Goal: Task Accomplishment & Management: Use online tool/utility

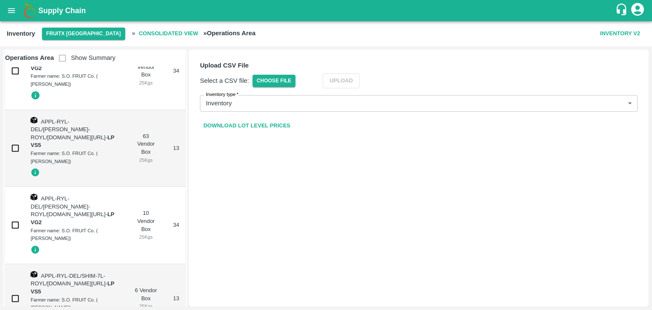
scroll to position [867, 0]
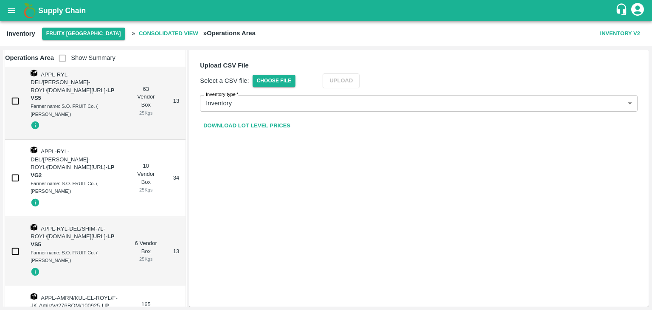
click at [13, 11] on icon "open drawer" at bounding box center [11, 10] width 7 height 5
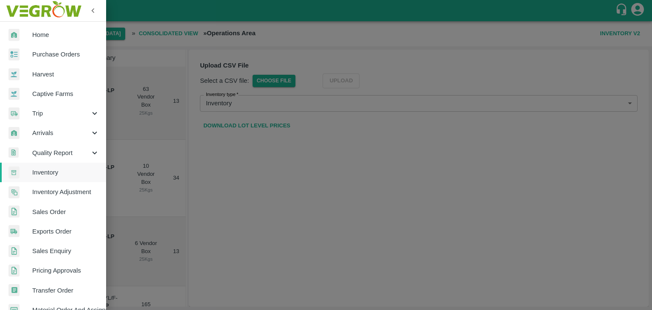
click at [56, 133] on span "Arrivals" at bounding box center [61, 132] width 58 height 9
click at [60, 172] on span "DC Arrivals" at bounding box center [69, 172] width 60 height 9
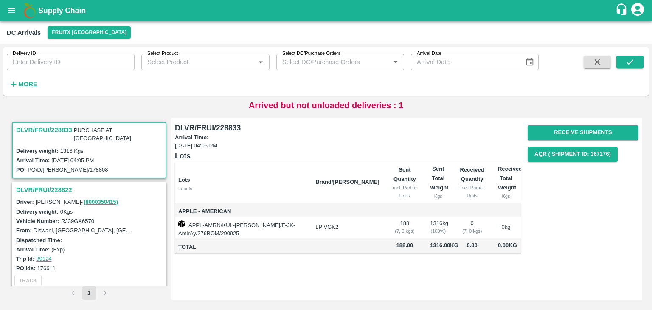
click at [56, 187] on h3 "DLVR/FRUI/228822" at bounding box center [90, 189] width 149 height 11
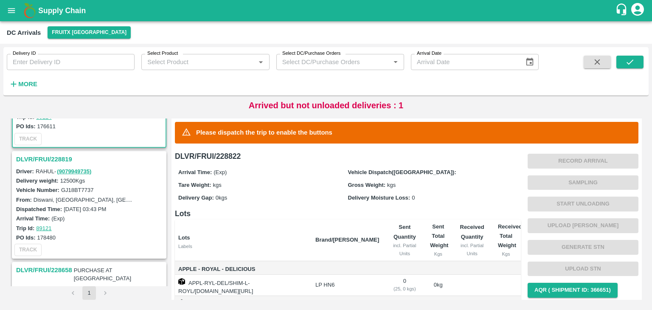
scroll to position [143, 0]
click at [51, 153] on h3 "DLVR/FRUI/228819" at bounding box center [90, 158] width 149 height 11
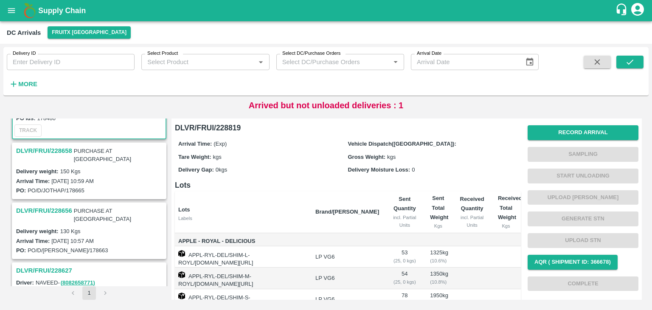
scroll to position [222, 0]
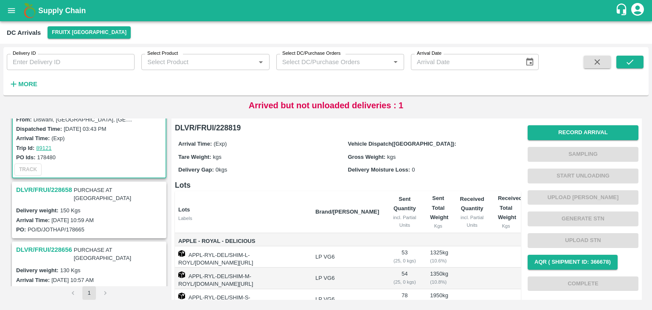
click at [53, 184] on h3 "DLVR/FRUI/228658" at bounding box center [44, 189] width 56 height 11
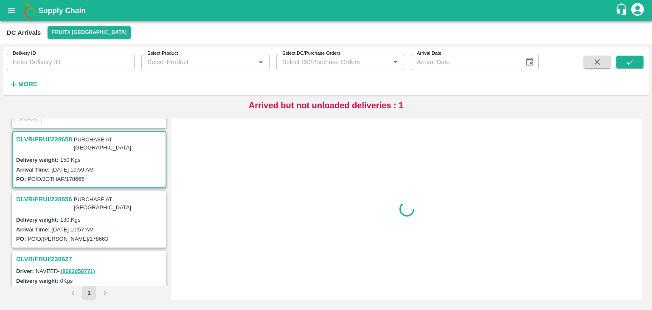
scroll to position [278, 0]
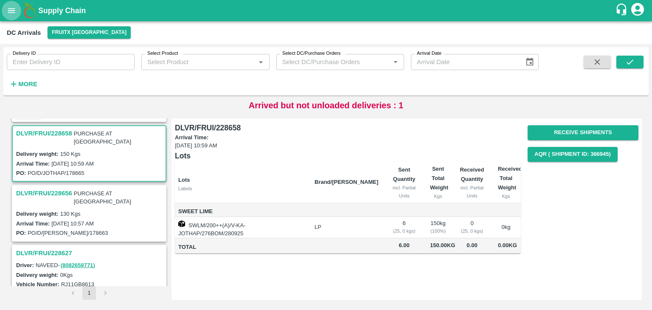
click at [12, 7] on icon "open drawer" at bounding box center [11, 10] width 9 height 9
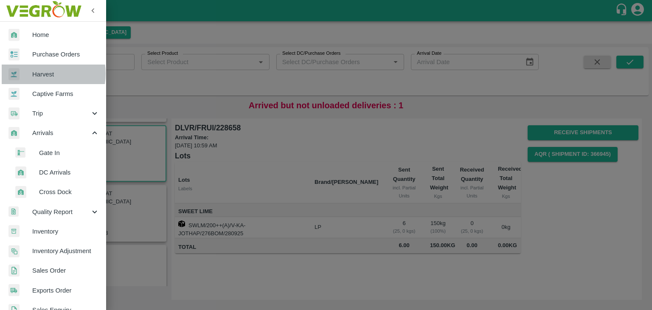
click at [43, 73] on span "Harvest" at bounding box center [65, 74] width 67 height 9
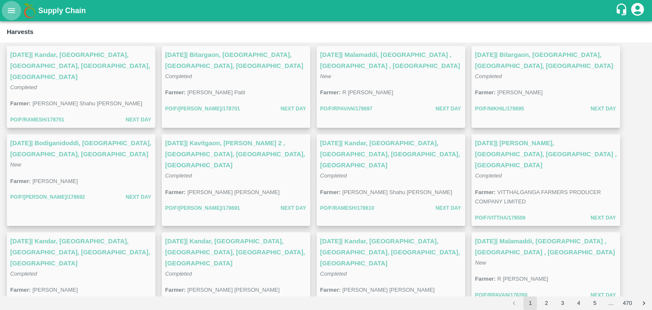
click at [7, 18] on button "open drawer" at bounding box center [12, 11] width 20 height 20
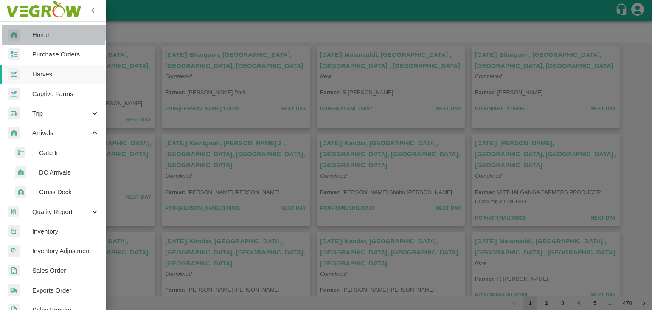
click at [48, 32] on span "Home" at bounding box center [65, 34] width 67 height 9
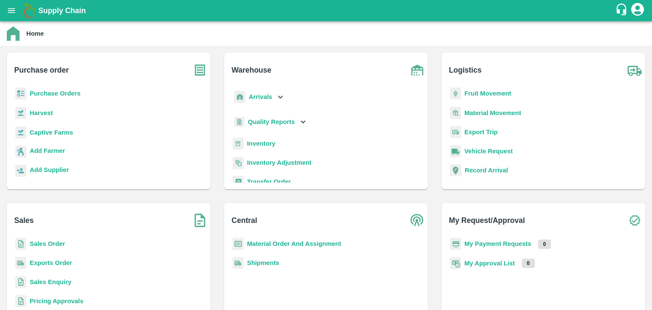
click at [265, 139] on p "Inventory" at bounding box center [261, 143] width 28 height 9
click at [264, 141] on b "Inventory" at bounding box center [261, 143] width 28 height 7
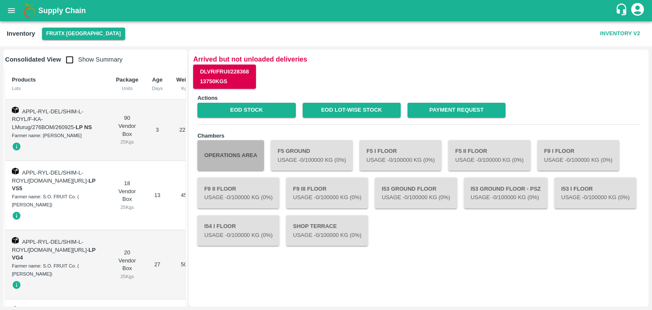
click at [235, 156] on button "Operations Area" at bounding box center [230, 155] width 67 height 31
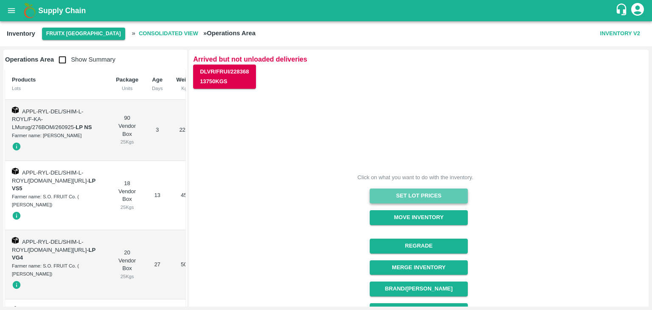
click at [399, 191] on button "Set Lot Prices" at bounding box center [419, 195] width 98 height 15
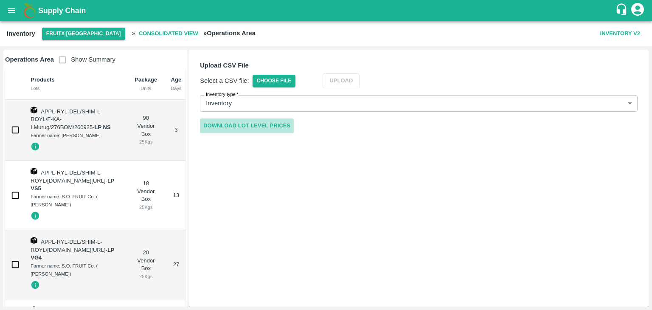
click at [278, 120] on link "Download Lot Level Prices" at bounding box center [247, 125] width 94 height 15
click at [278, 84] on span "Choose File" at bounding box center [273, 81] width 43 height 12
click at [0, 0] on input "Choose File" at bounding box center [0, 0] width 0 height 0
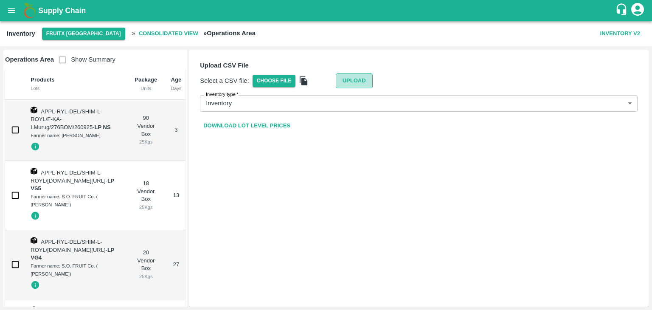
click at [345, 79] on button "Upload" at bounding box center [354, 80] width 37 height 15
